Goal: Transaction & Acquisition: Obtain resource

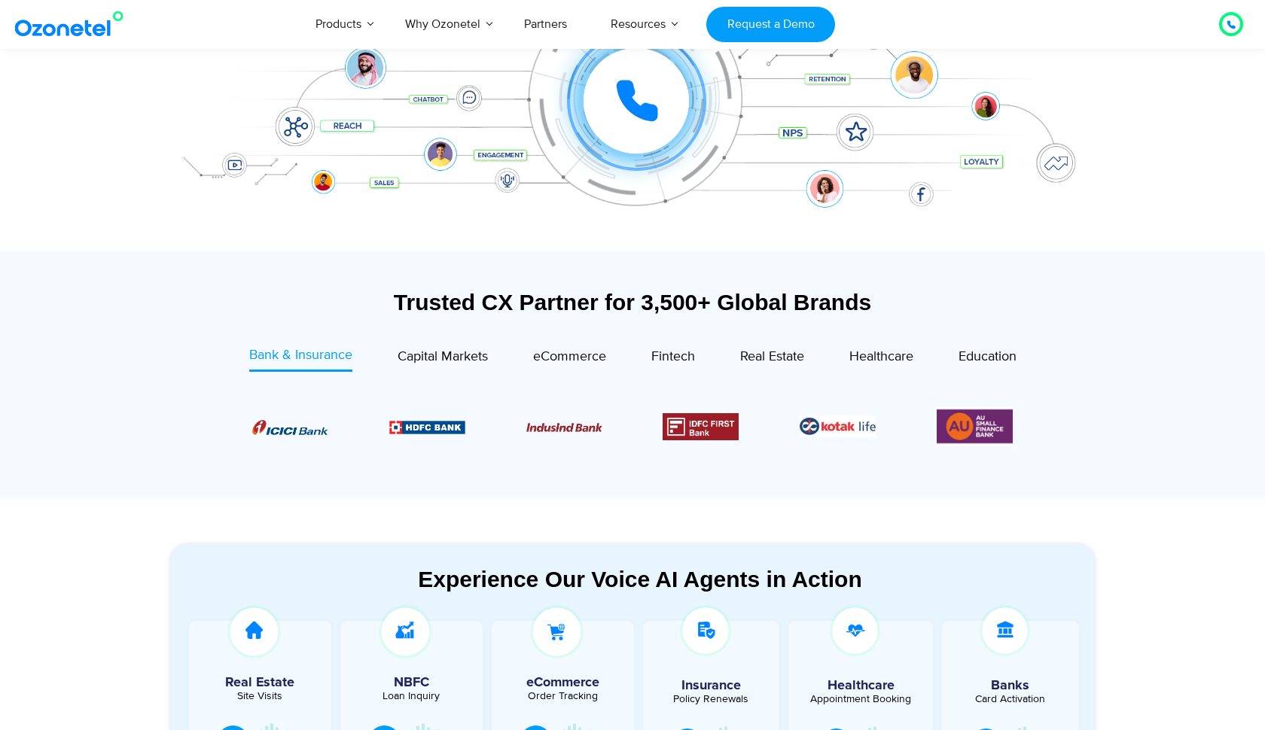
scroll to position [343, 0]
click at [467, 363] on span "Capital Markets" at bounding box center [443, 356] width 90 height 17
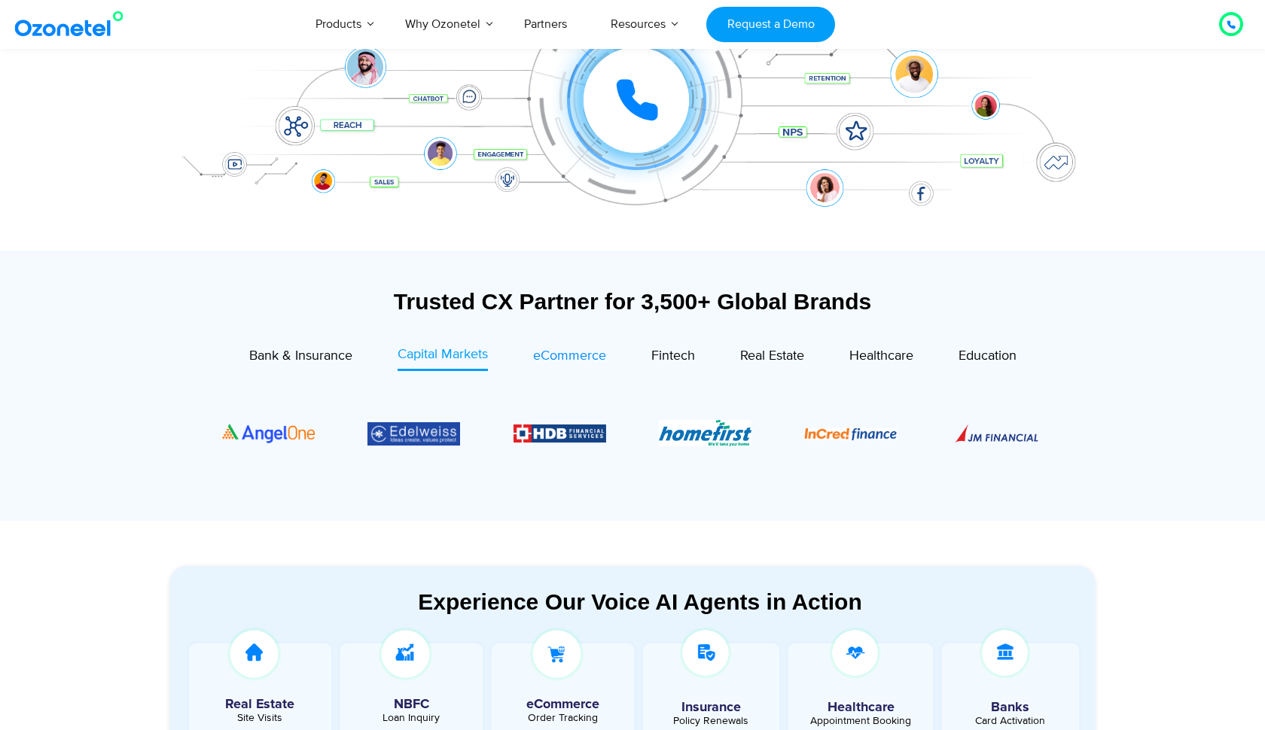
click at [572, 350] on span "eCommerce" at bounding box center [569, 356] width 73 height 17
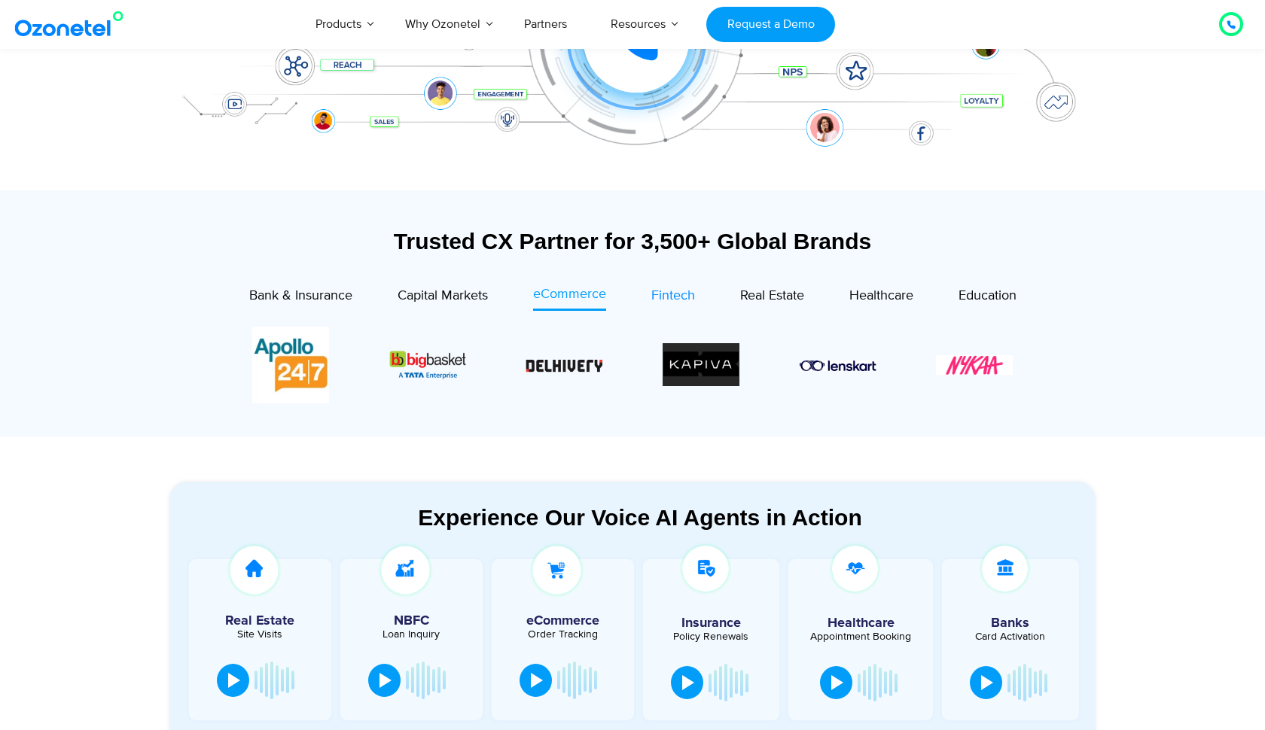
scroll to position [403, 0]
click at [676, 291] on span "Fintech" at bounding box center [673, 296] width 44 height 17
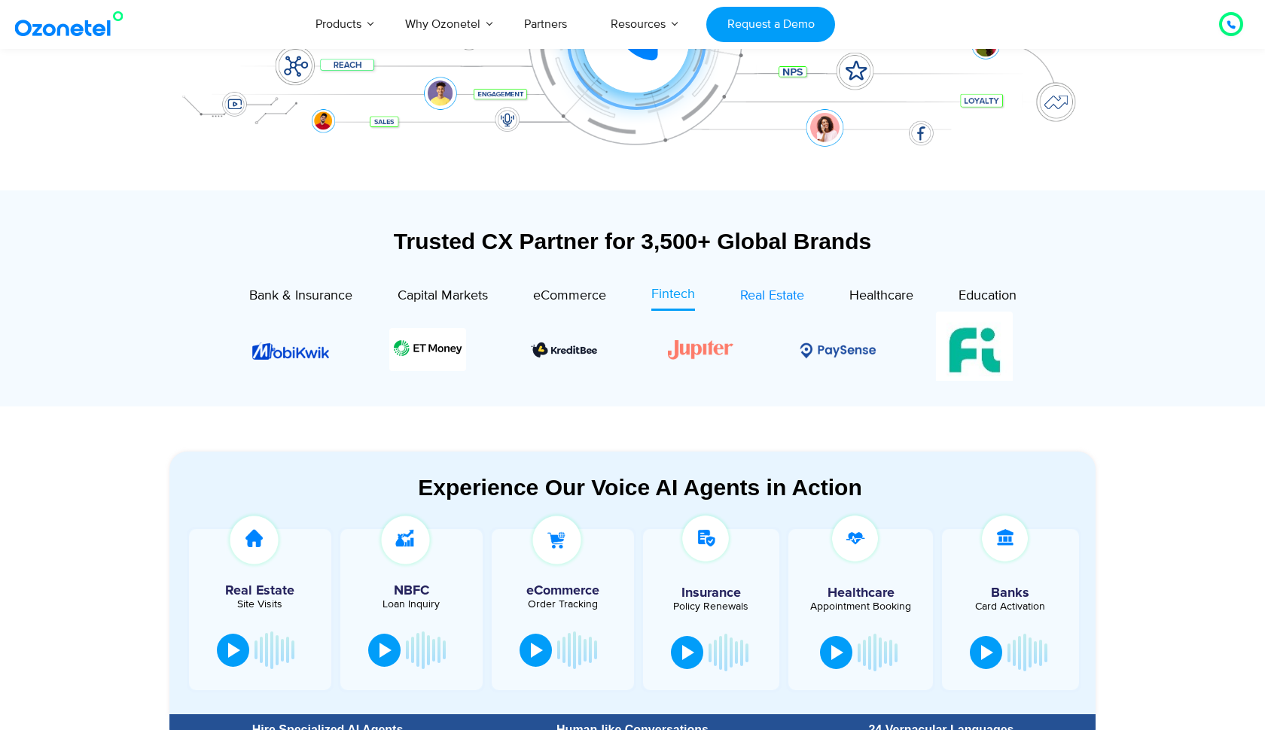
click at [777, 292] on span "Real Estate" at bounding box center [772, 296] width 64 height 17
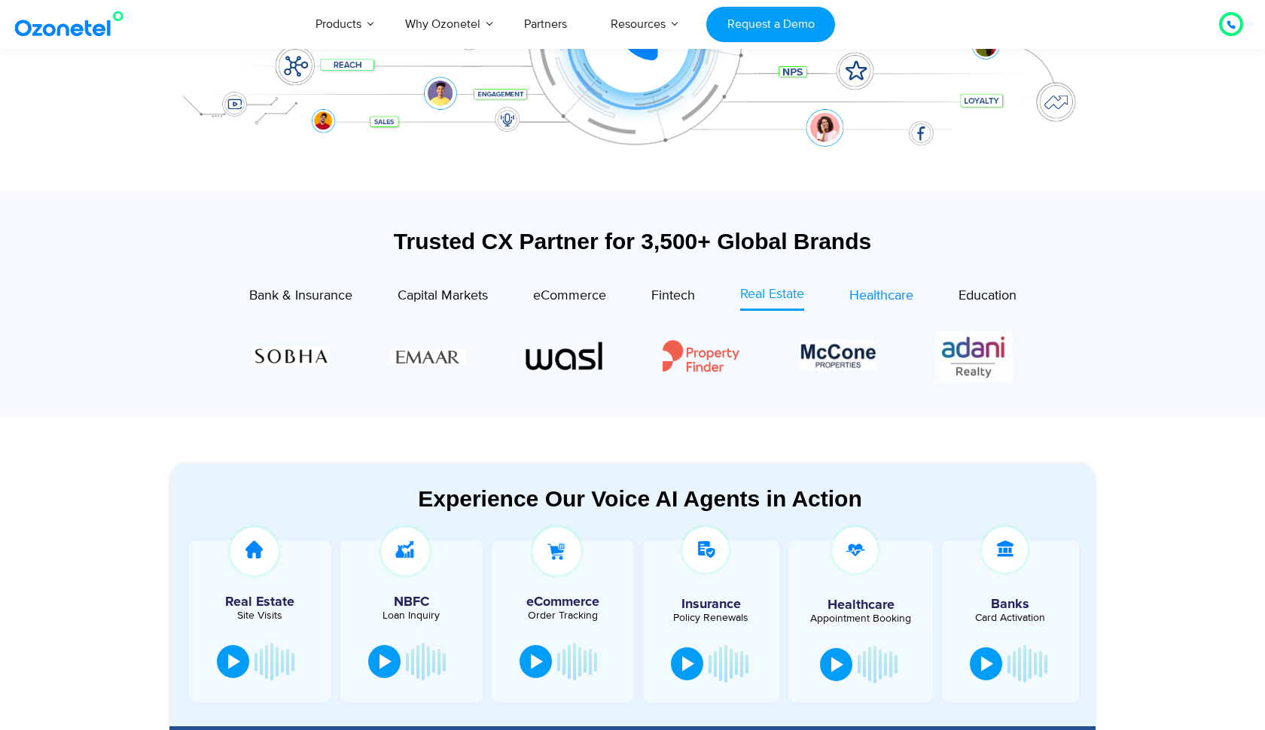
click at [855, 294] on span "Healthcare" at bounding box center [881, 296] width 64 height 17
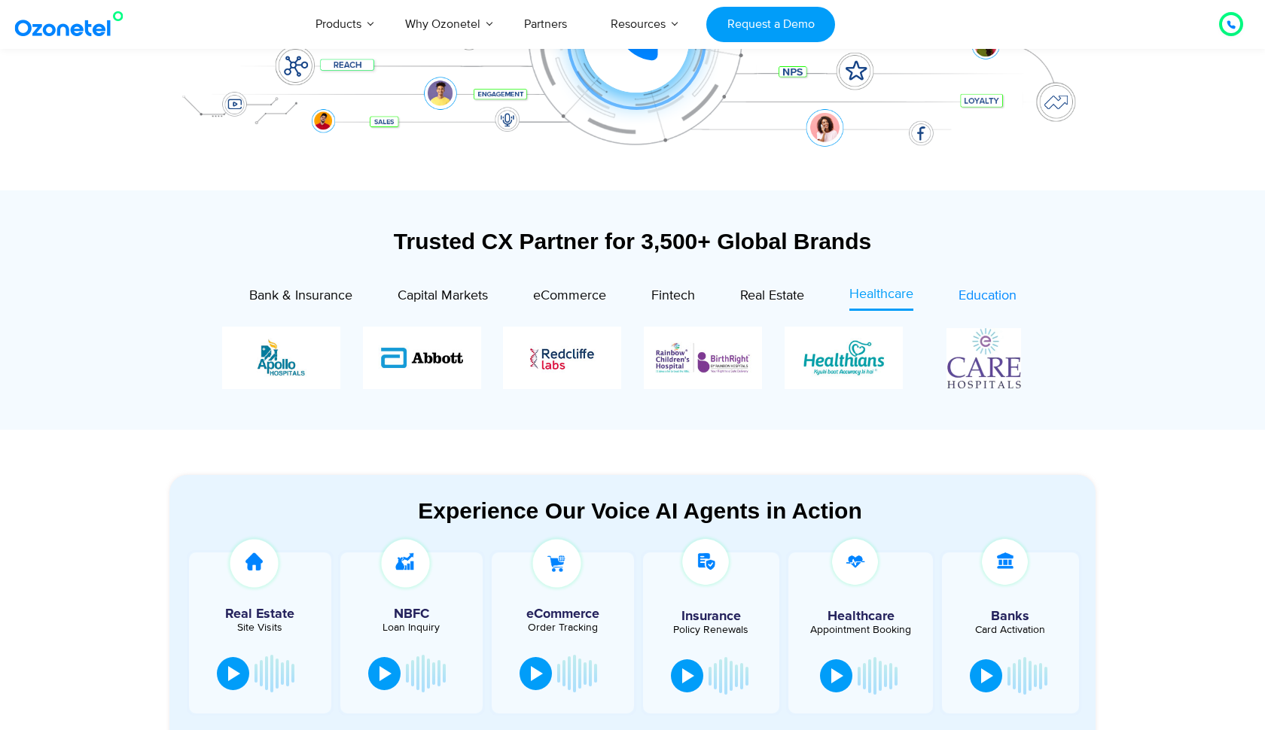
click at [978, 288] on span "Education" at bounding box center [988, 296] width 58 height 17
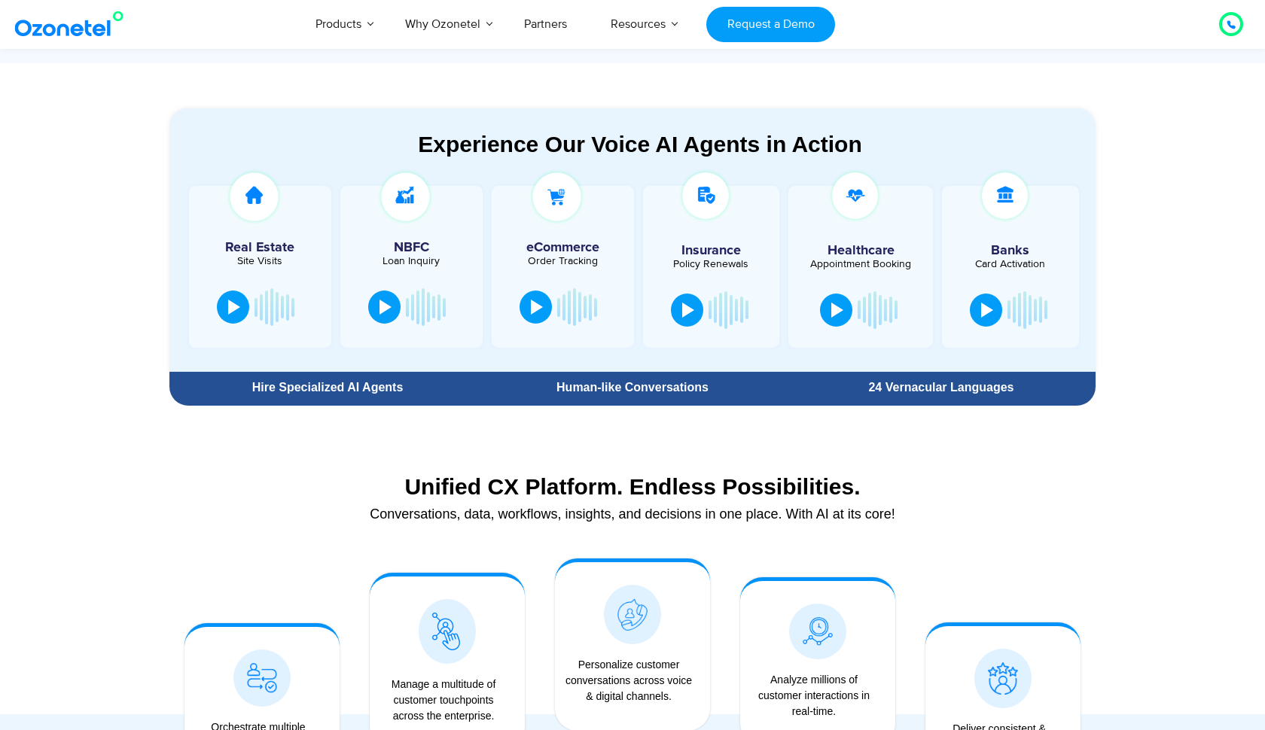
scroll to position [769, 0]
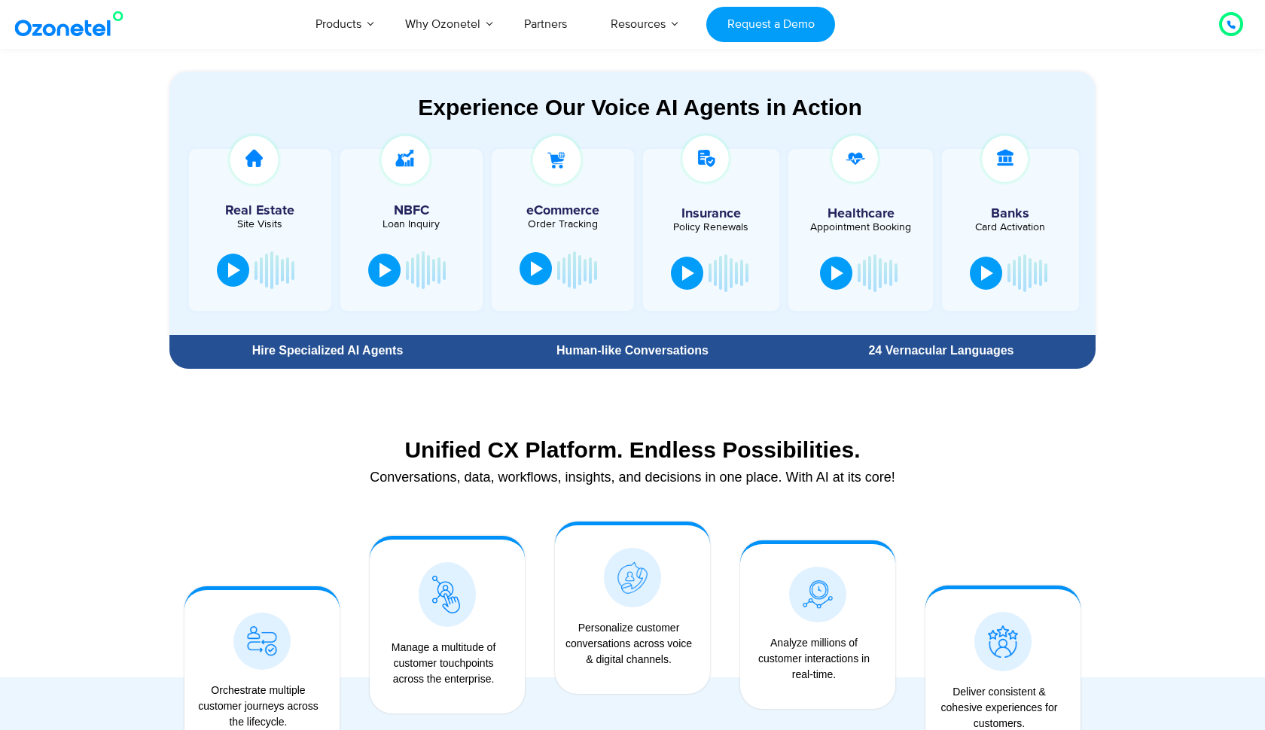
click at [540, 276] on div at bounding box center [537, 268] width 12 height 15
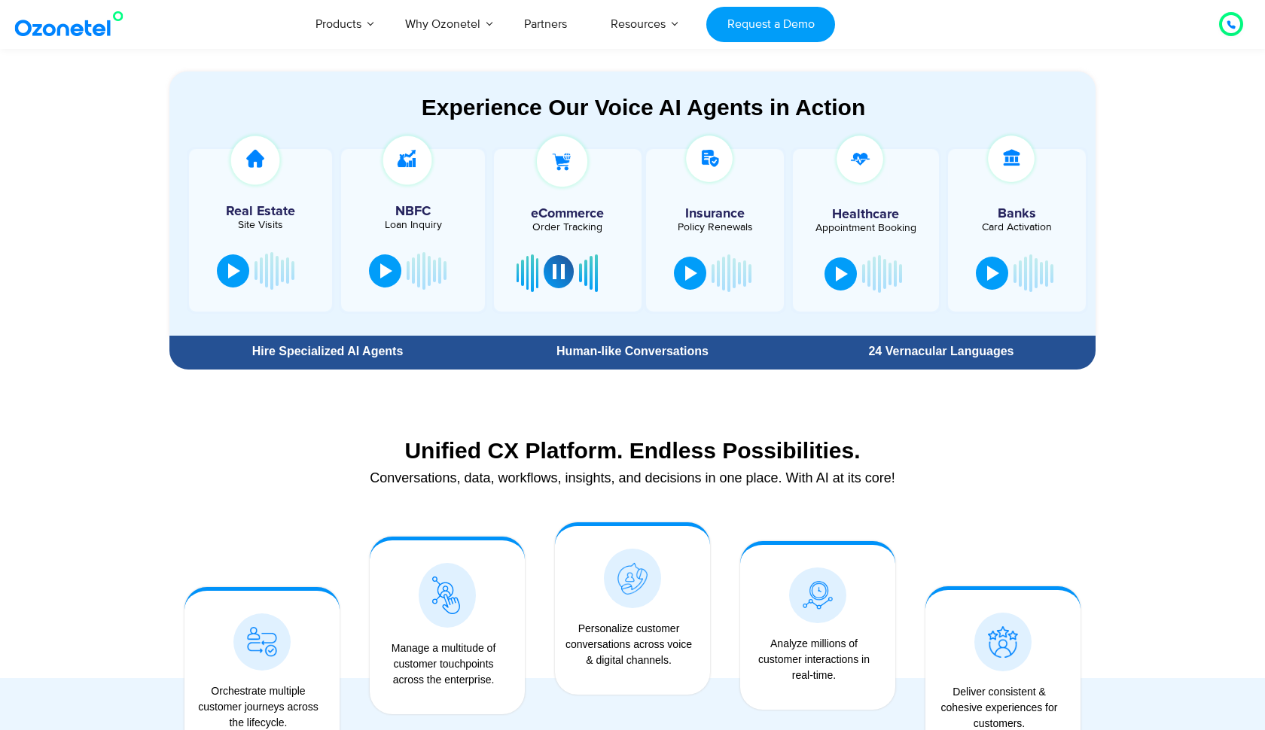
click at [560, 279] on button at bounding box center [559, 271] width 30 height 33
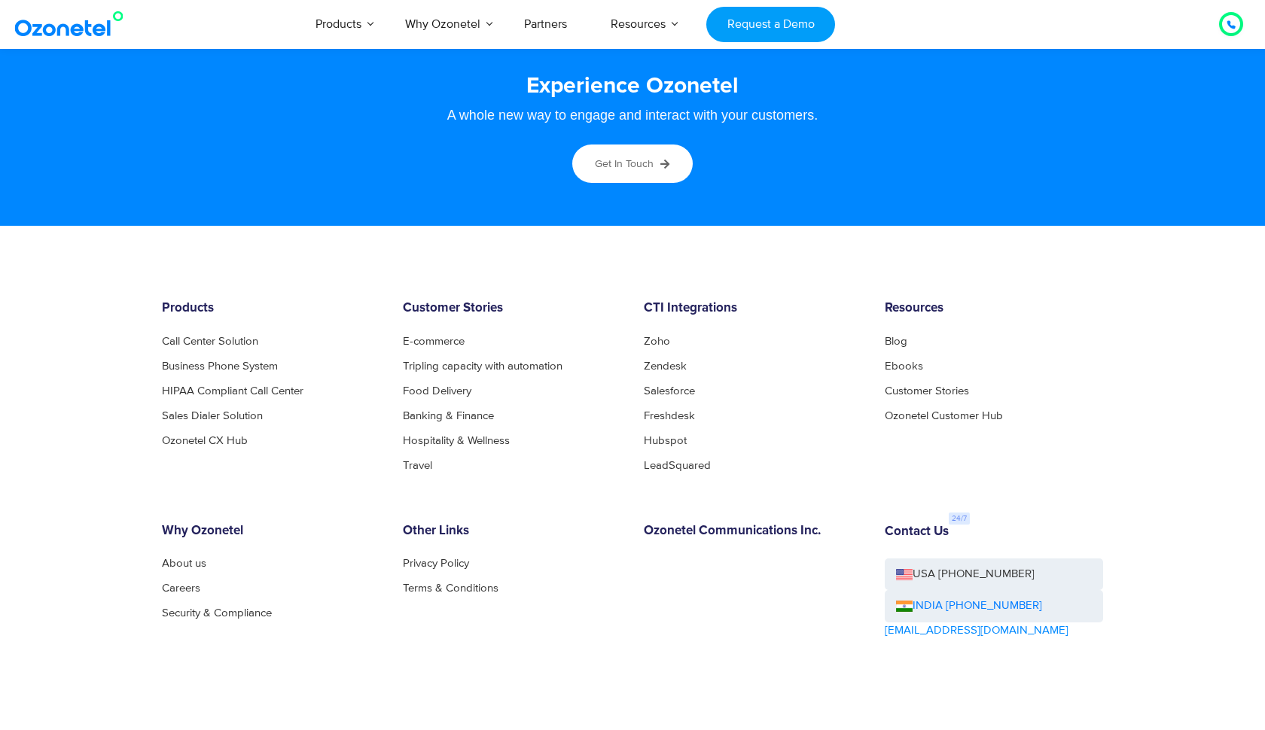
scroll to position [8044, 0]
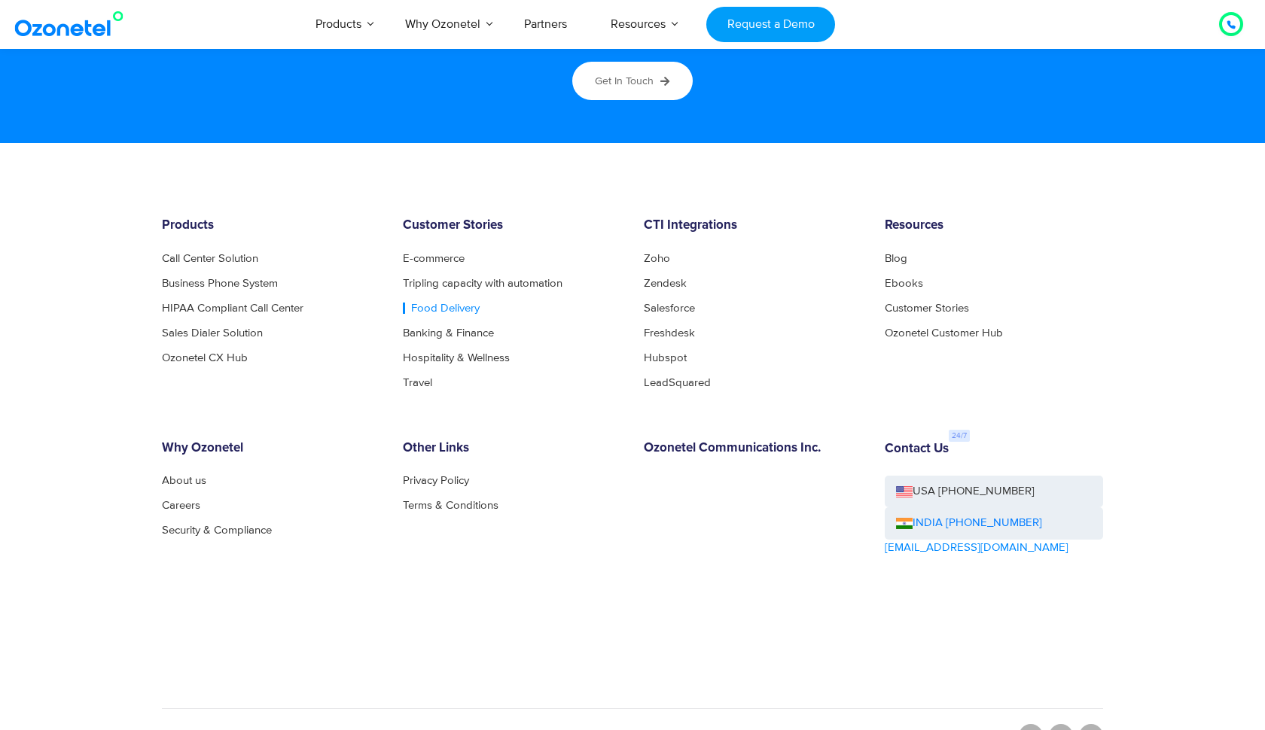
click at [449, 304] on link "Food Delivery" at bounding box center [441, 308] width 77 height 11
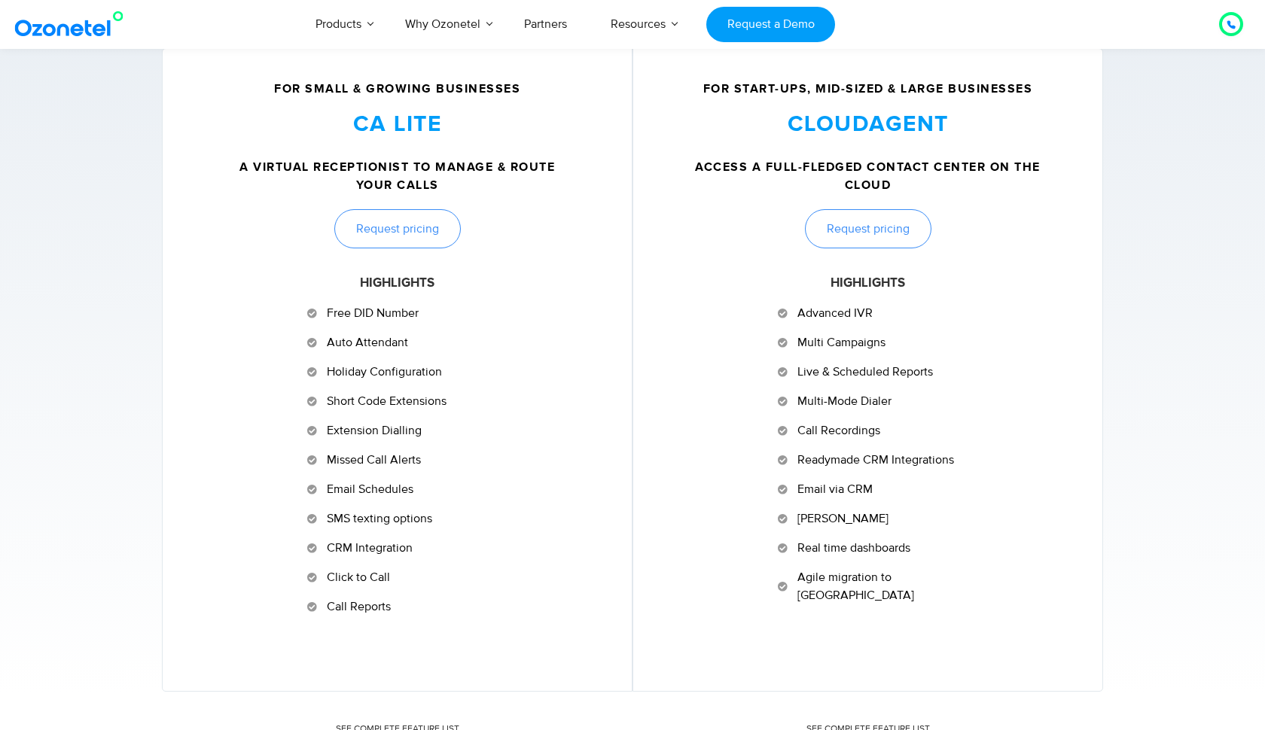
scroll to position [583, 0]
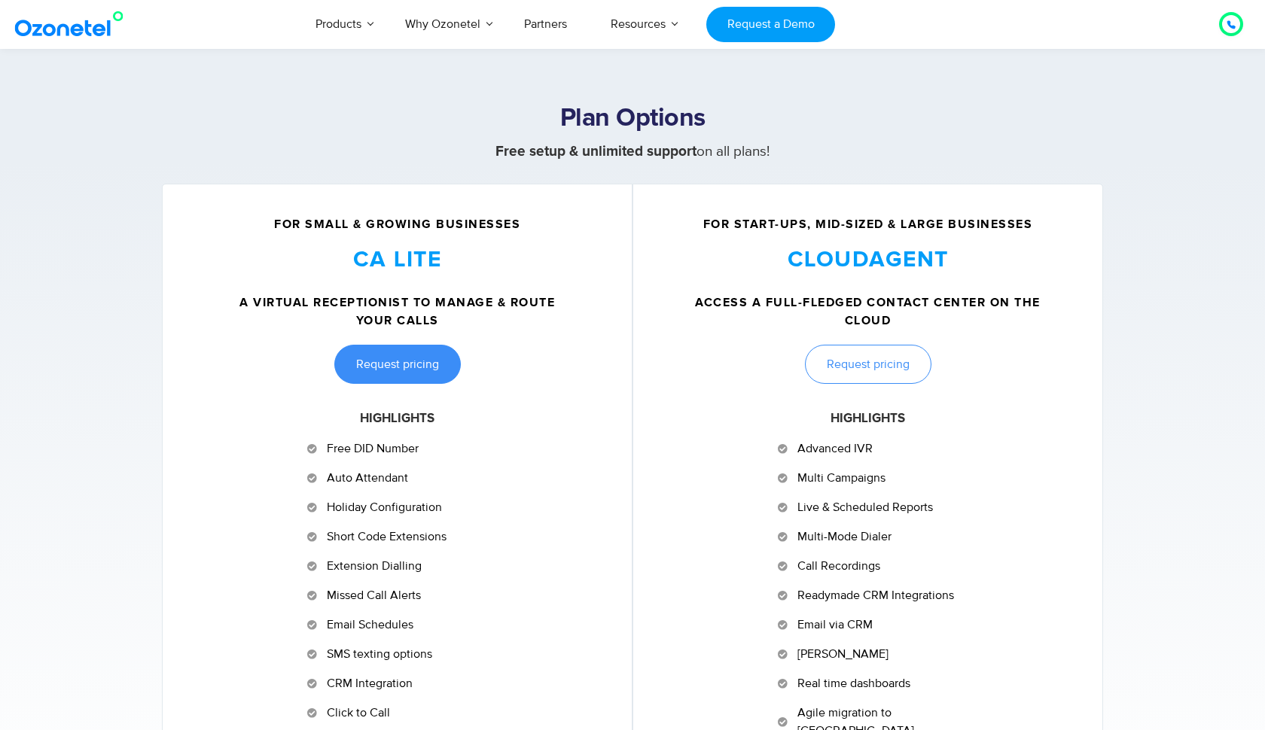
click at [397, 361] on span "Request pricing" at bounding box center [397, 364] width 83 height 12
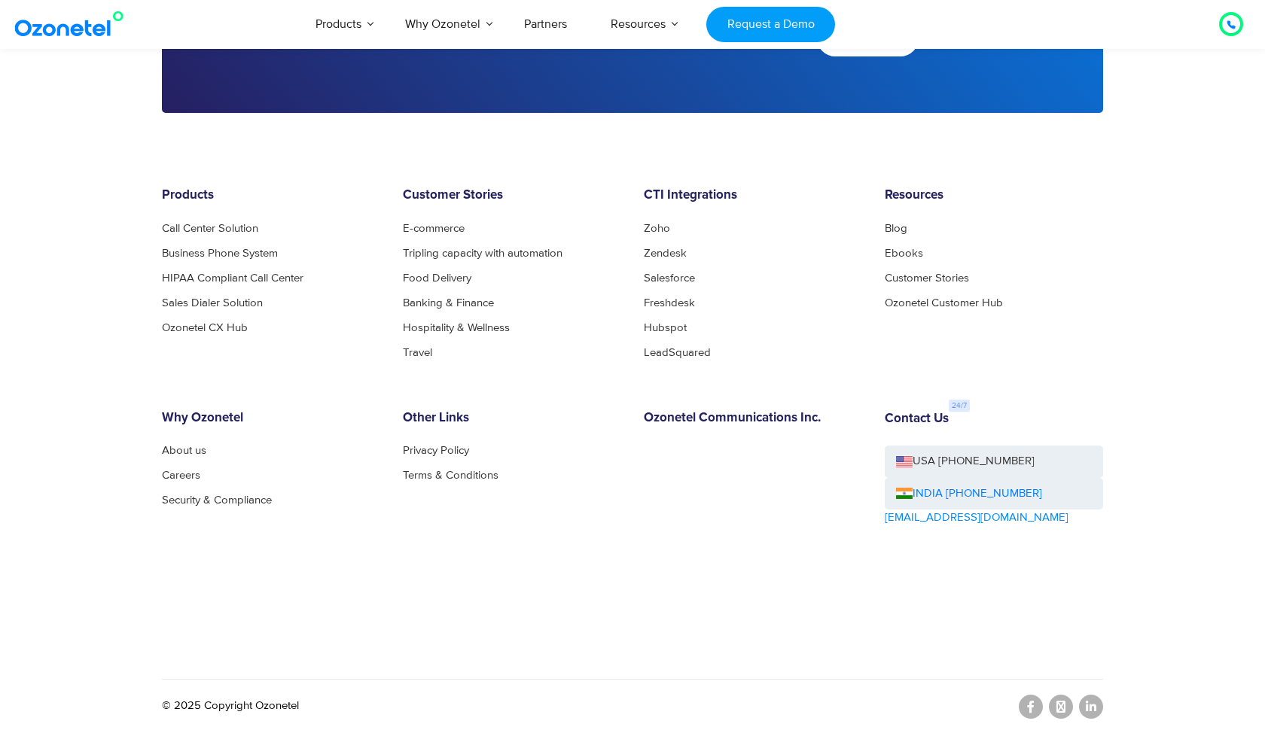
scroll to position [2989, 0]
click at [952, 490] on link "INDIA [PHONE_NUMBER]" at bounding box center [969, 494] width 146 height 17
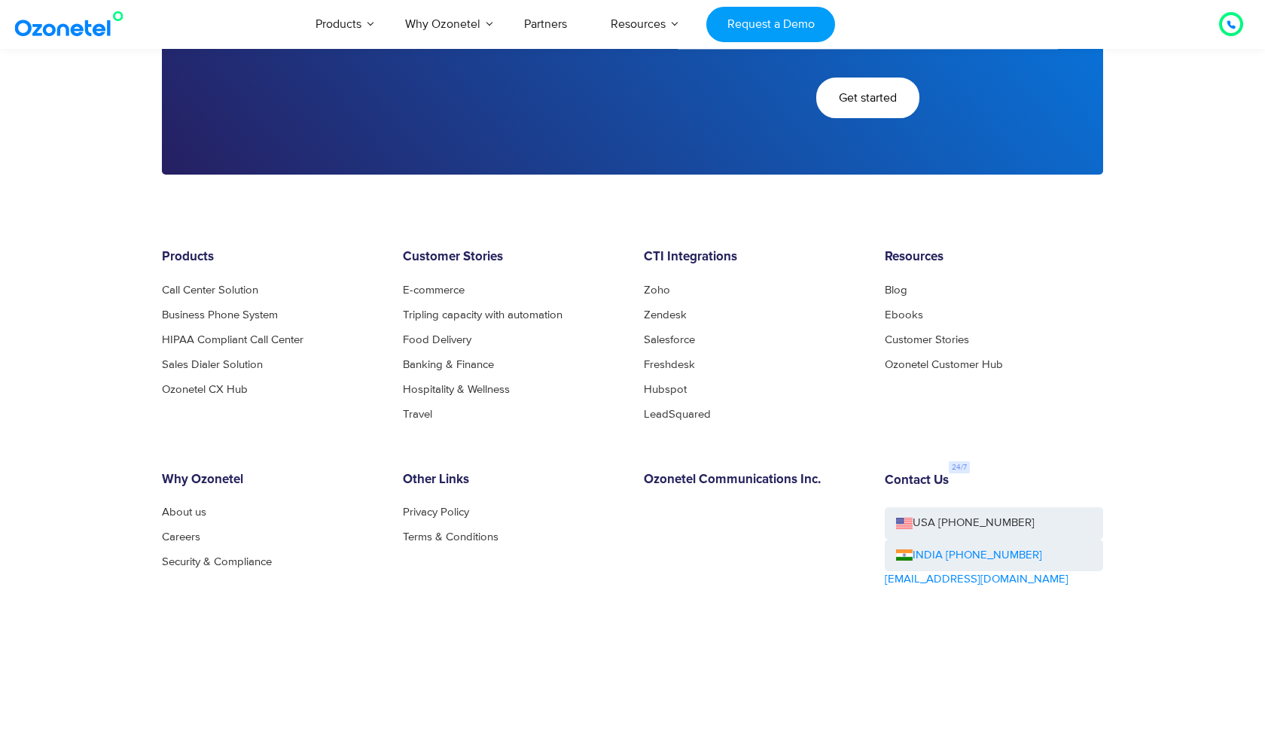
scroll to position [2925, 0]
